Goal: Information Seeking & Learning: Learn about a topic

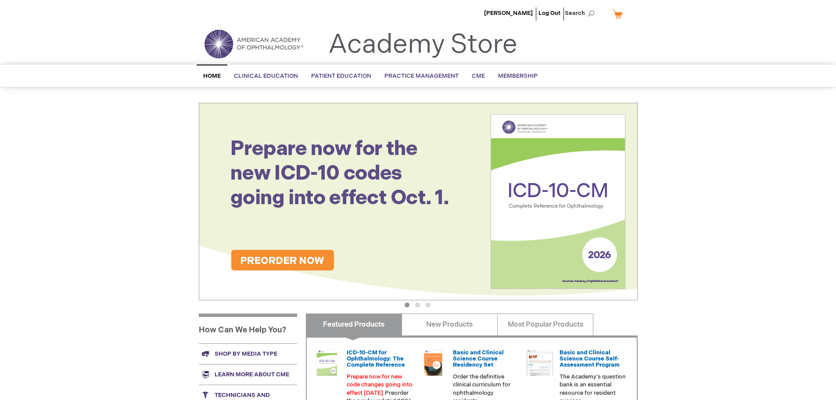
click at [260, 353] on link "Shop by media type" at bounding box center [248, 353] width 98 height 21
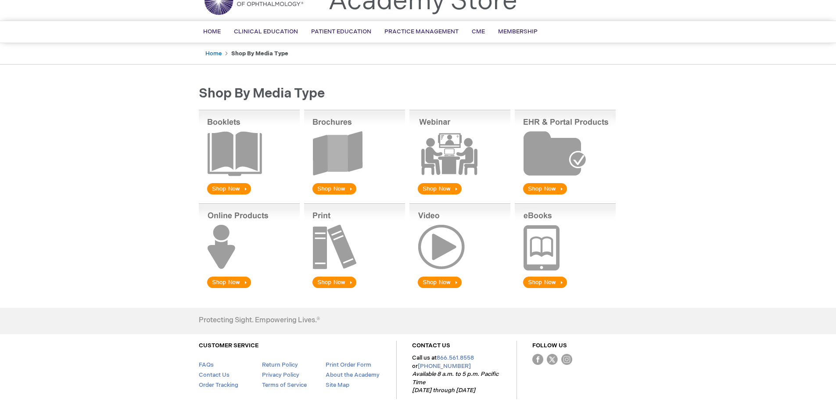
scroll to position [44, 0]
click at [227, 283] on img at bounding box center [249, 246] width 101 height 86
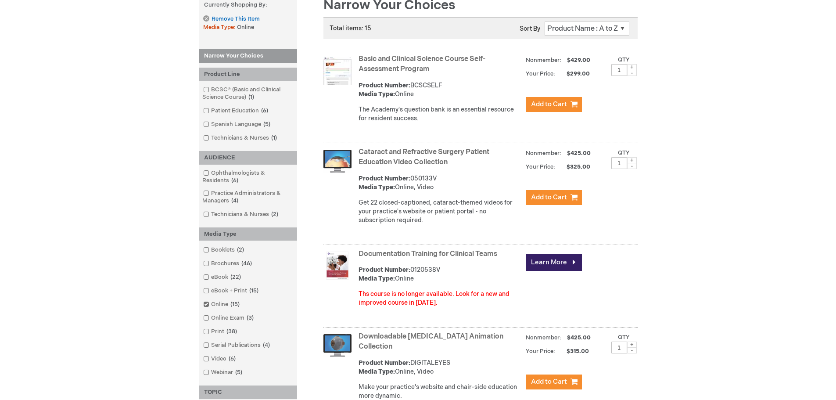
scroll to position [176, 0]
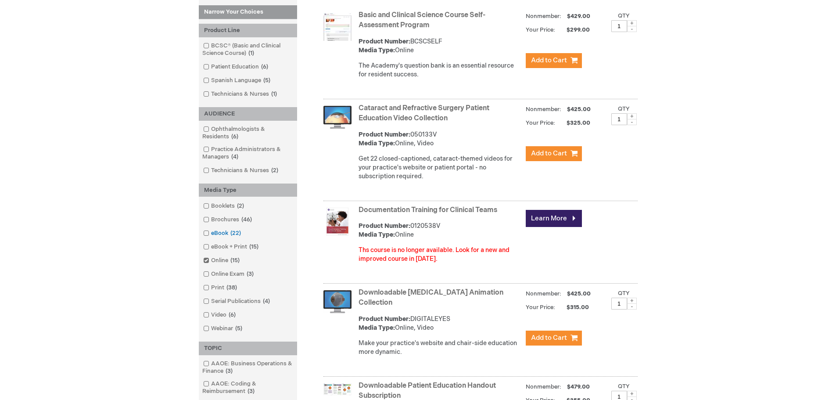
click at [211, 233] on span at bounding box center [211, 233] width 0 height 7
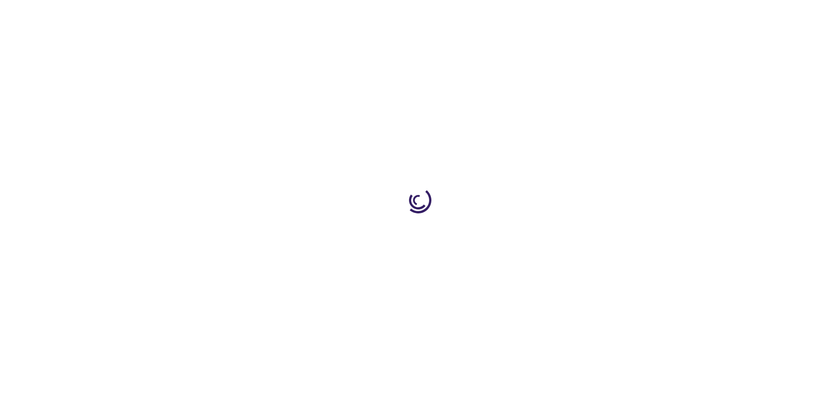
scroll to position [44, 0]
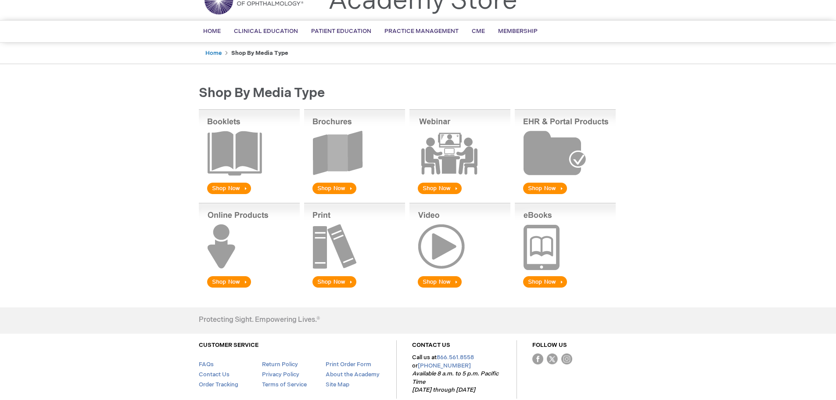
click at [234, 279] on img at bounding box center [249, 246] width 101 height 86
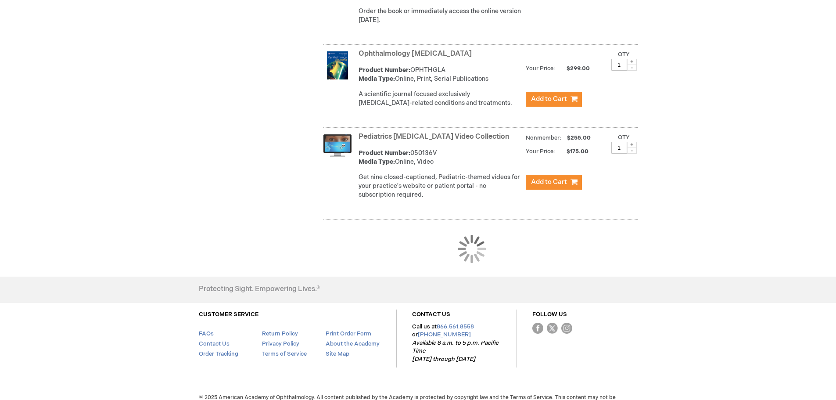
scroll to position [878, 0]
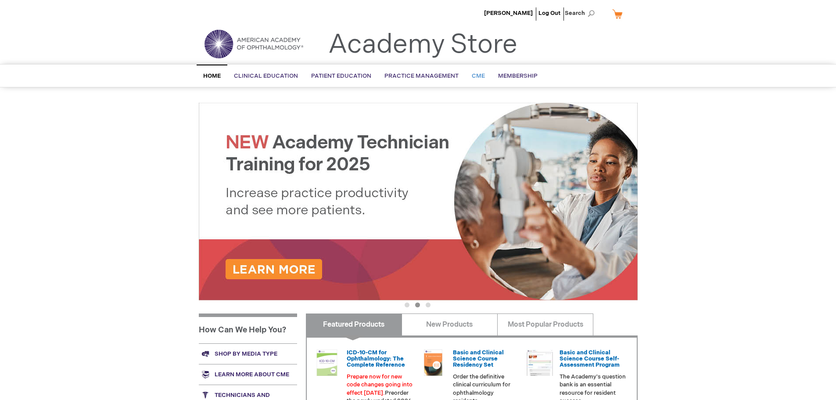
click at [472, 76] on span "CME" at bounding box center [478, 75] width 13 height 7
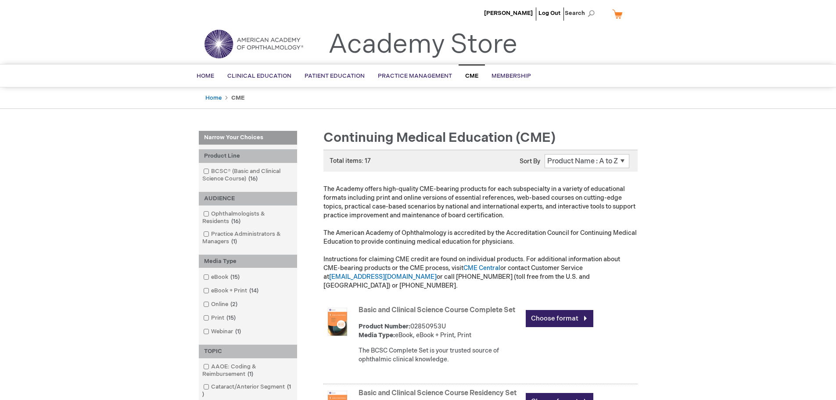
click at [552, 158] on select "Position Product Name : A to Z Product Name : Z to A Price : Low to High Price …" at bounding box center [587, 161] width 85 height 14
click at [548, 158] on select "Position Product Name : A to Z Product Name : Z to A Price : Low to High Price …" at bounding box center [587, 161] width 85 height 14
click at [575, 157] on select "Position Product Name : A to Z Product Name : Z to A Price : Low to High Price …" at bounding box center [587, 161] width 85 height 14
click at [618, 160] on select "Position Product Name : A to Z Product Name : Z to A Price : Low to High Price …" at bounding box center [587, 161] width 85 height 14
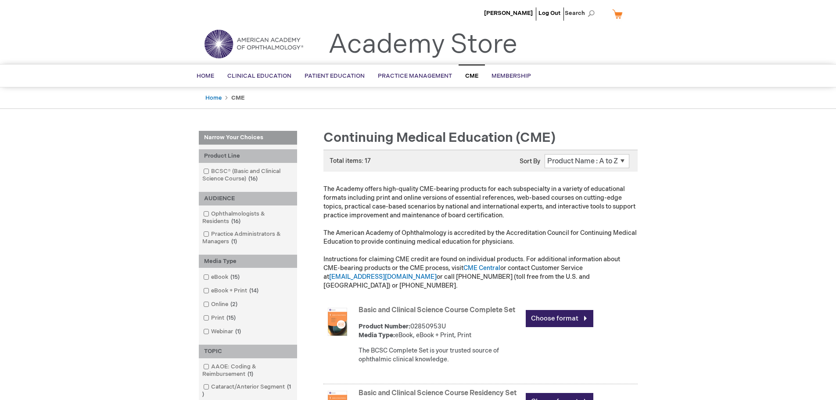
click at [618, 160] on select "Position Product Name : A to Z Product Name : Z to A Price : Low to High Price …" at bounding box center [587, 161] width 85 height 14
click at [211, 214] on span at bounding box center [211, 213] width 0 height 7
